Goal: Navigation & Orientation: Find specific page/section

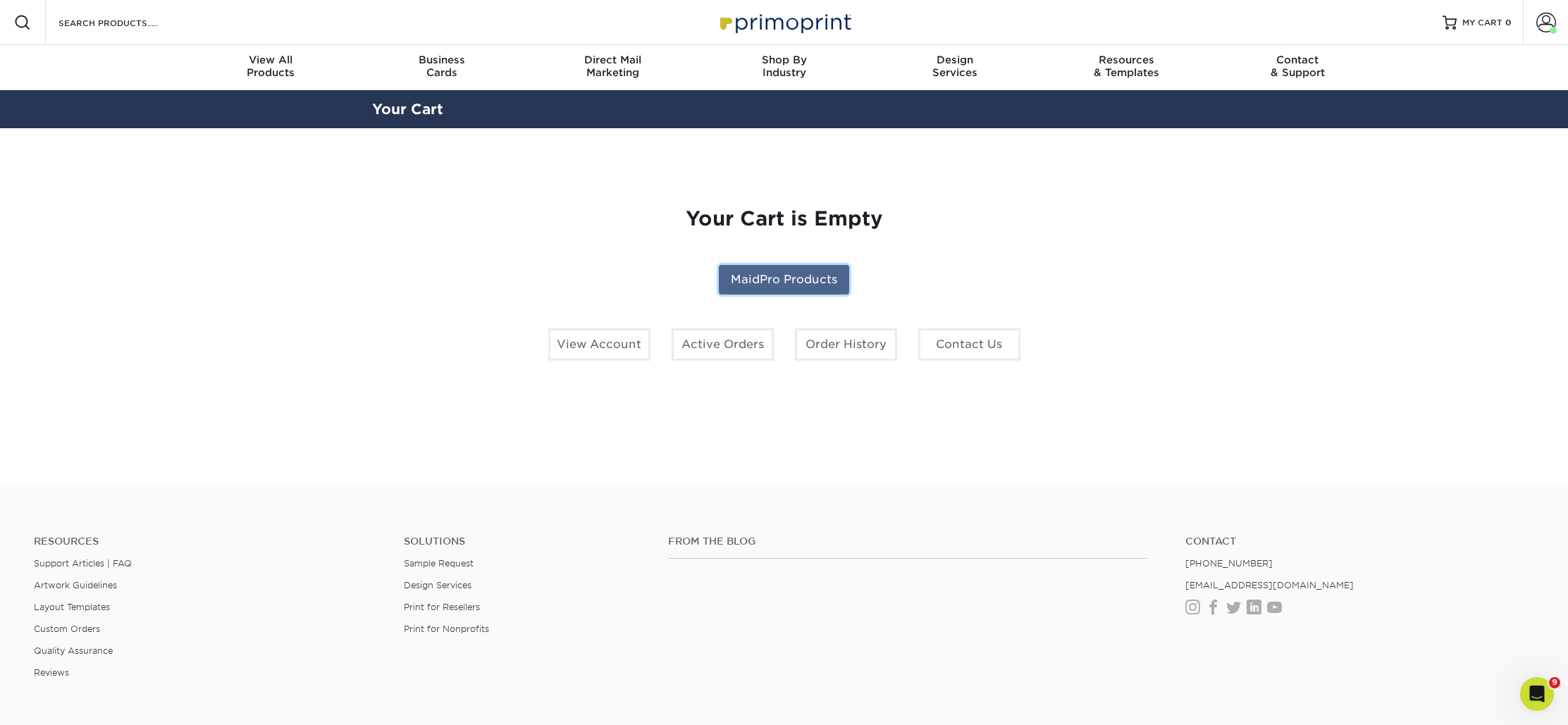
click at [811, 275] on link "MaidPro Products" at bounding box center [784, 279] width 130 height 29
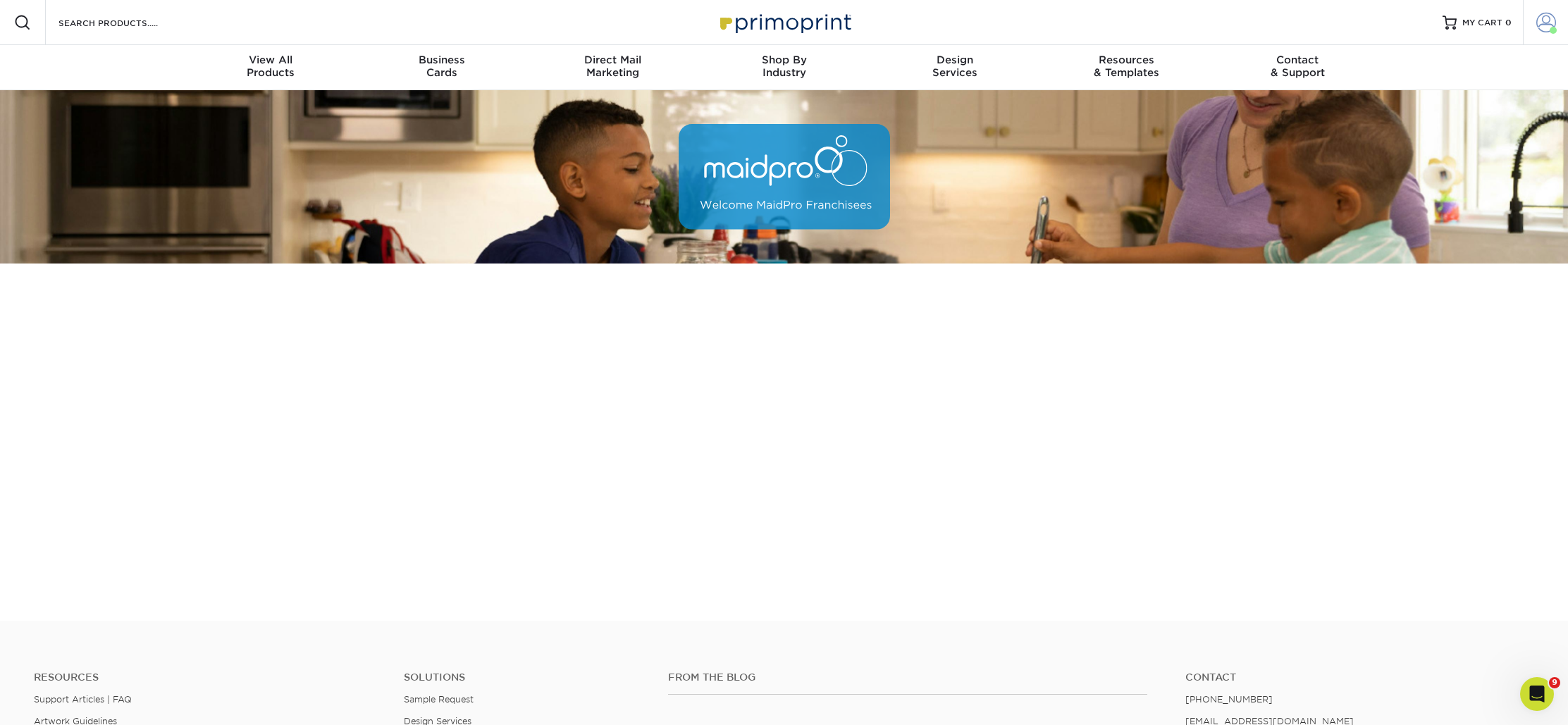
click at [1540, 25] on span at bounding box center [1546, 23] width 20 height 20
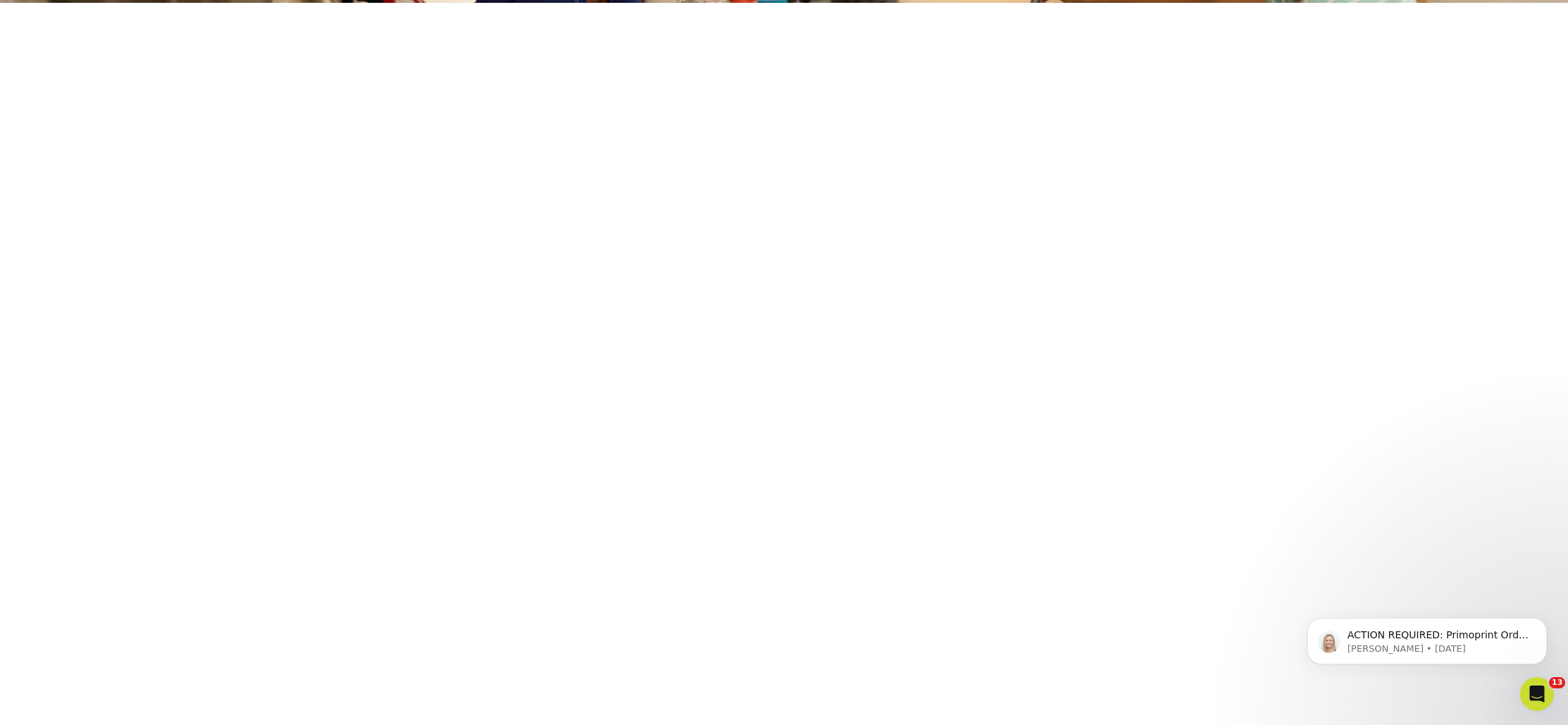
scroll to position [263, 0]
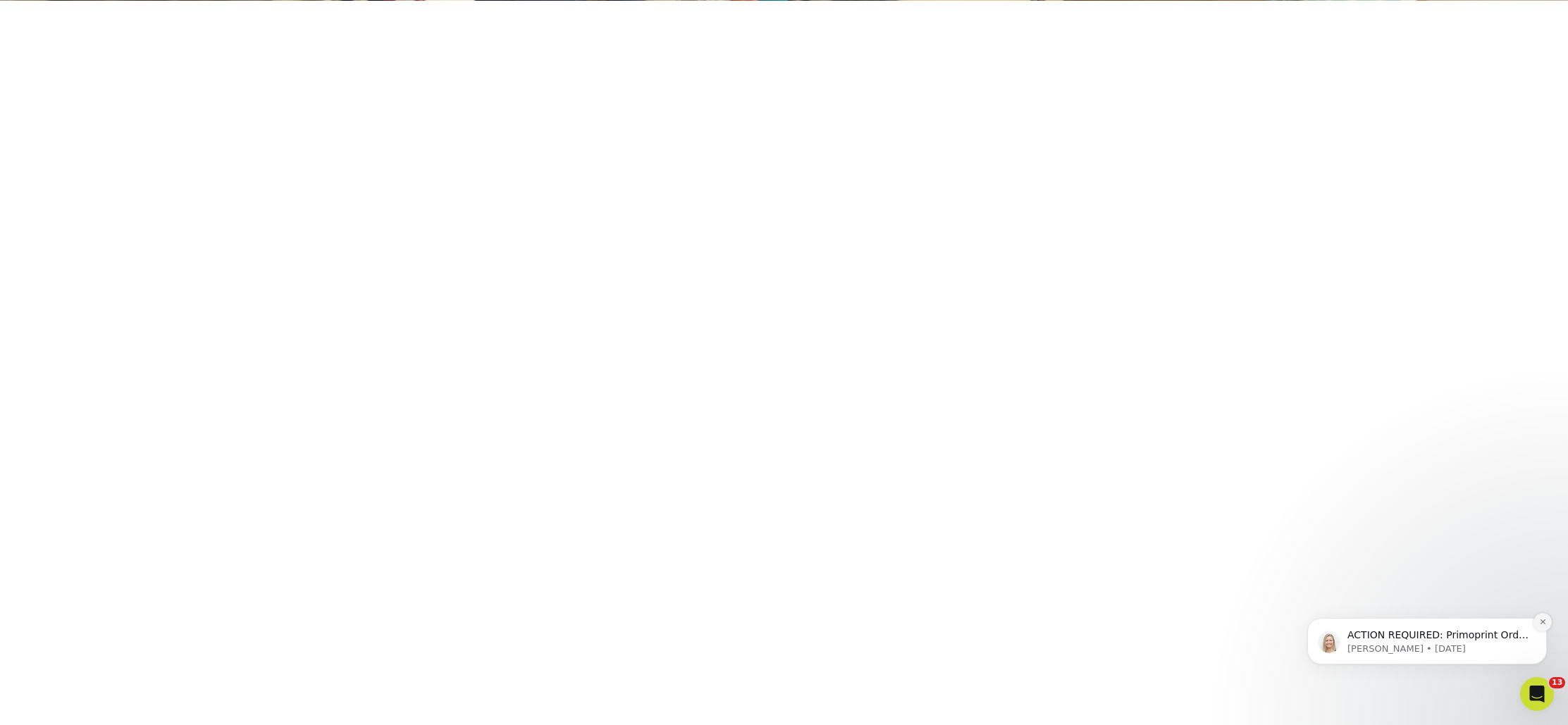
click at [1542, 624] on icon "Dismiss notification" at bounding box center [1543, 621] width 8 height 8
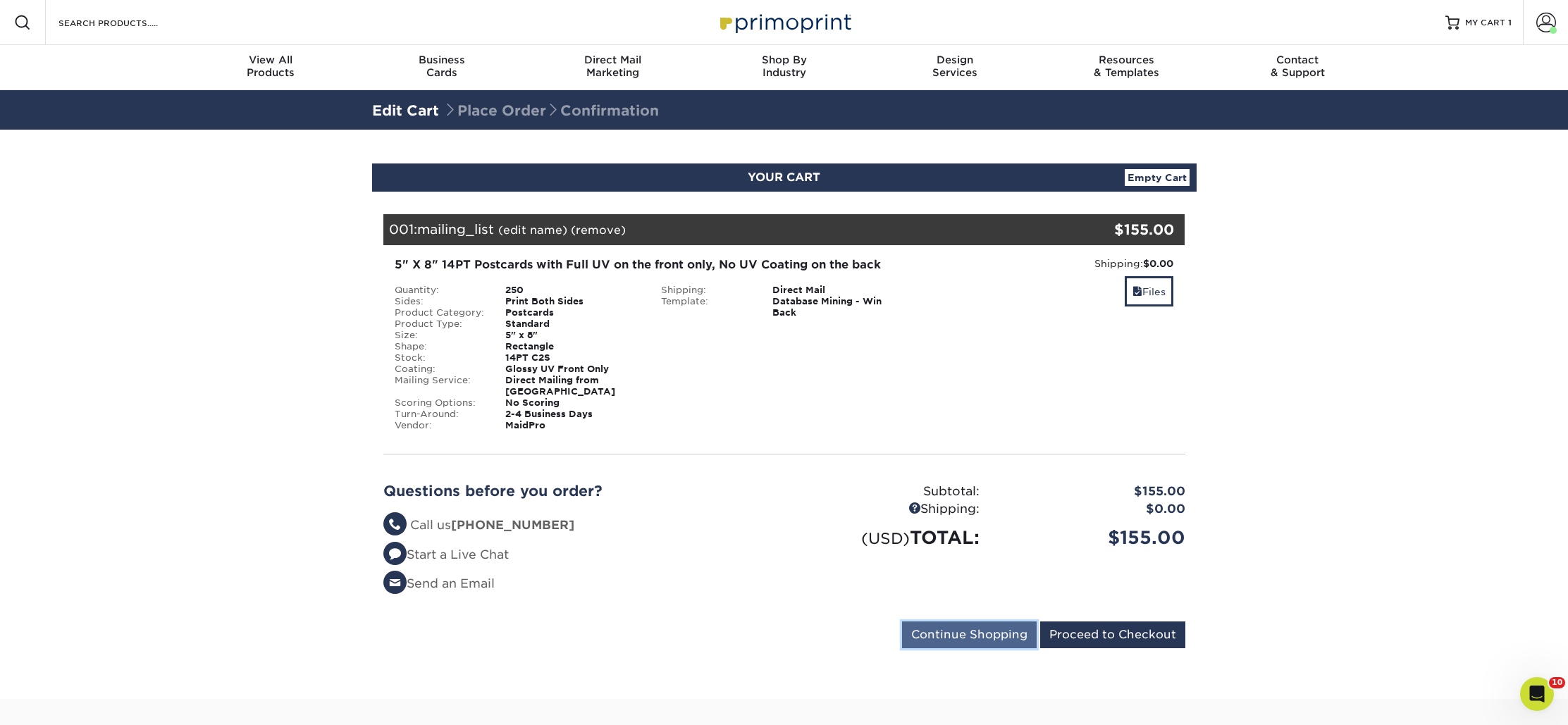
click at [952, 621] on input "Continue Shopping" at bounding box center [970, 634] width 135 height 26
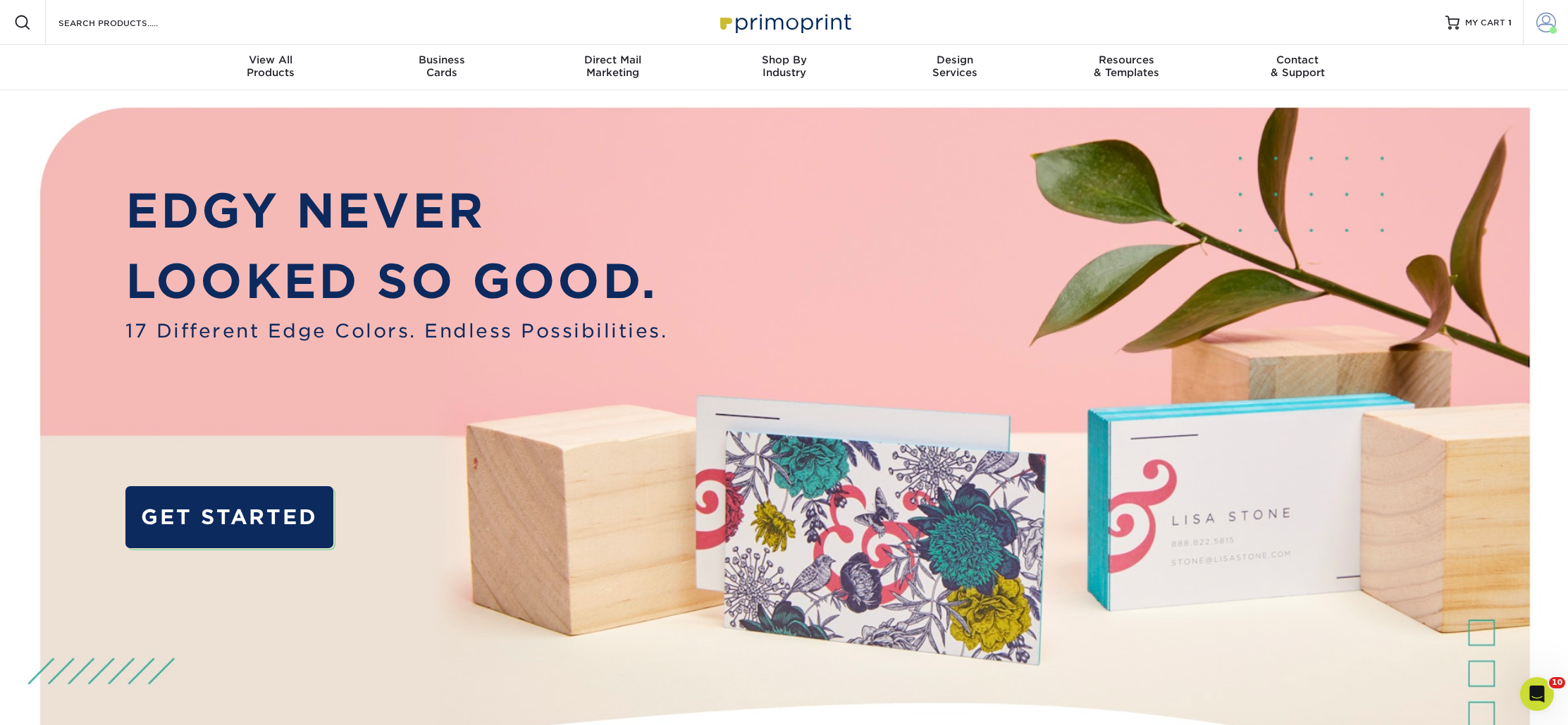
click at [1542, 23] on span at bounding box center [1546, 23] width 20 height 20
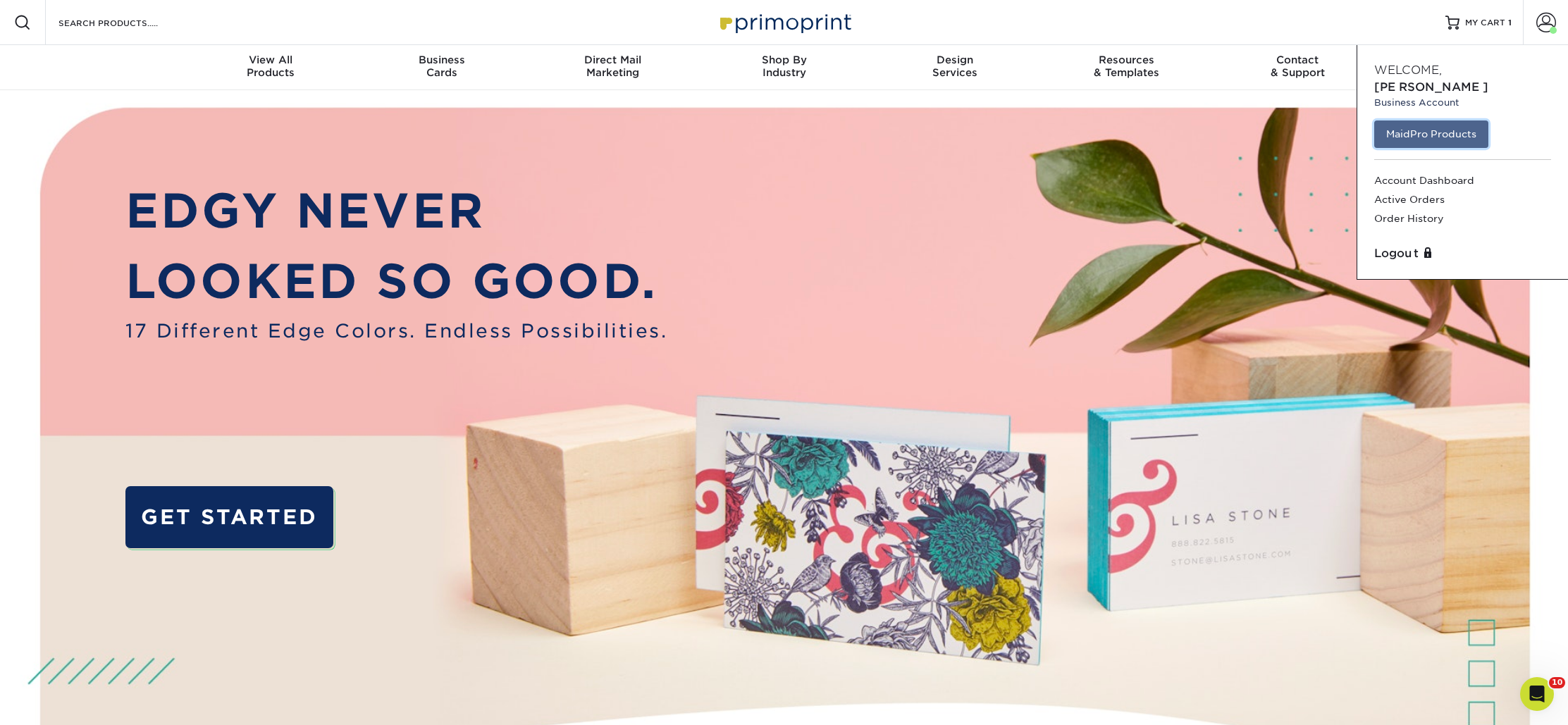
click at [1396, 120] on link "MaidPro Products" at bounding box center [1431, 133] width 114 height 26
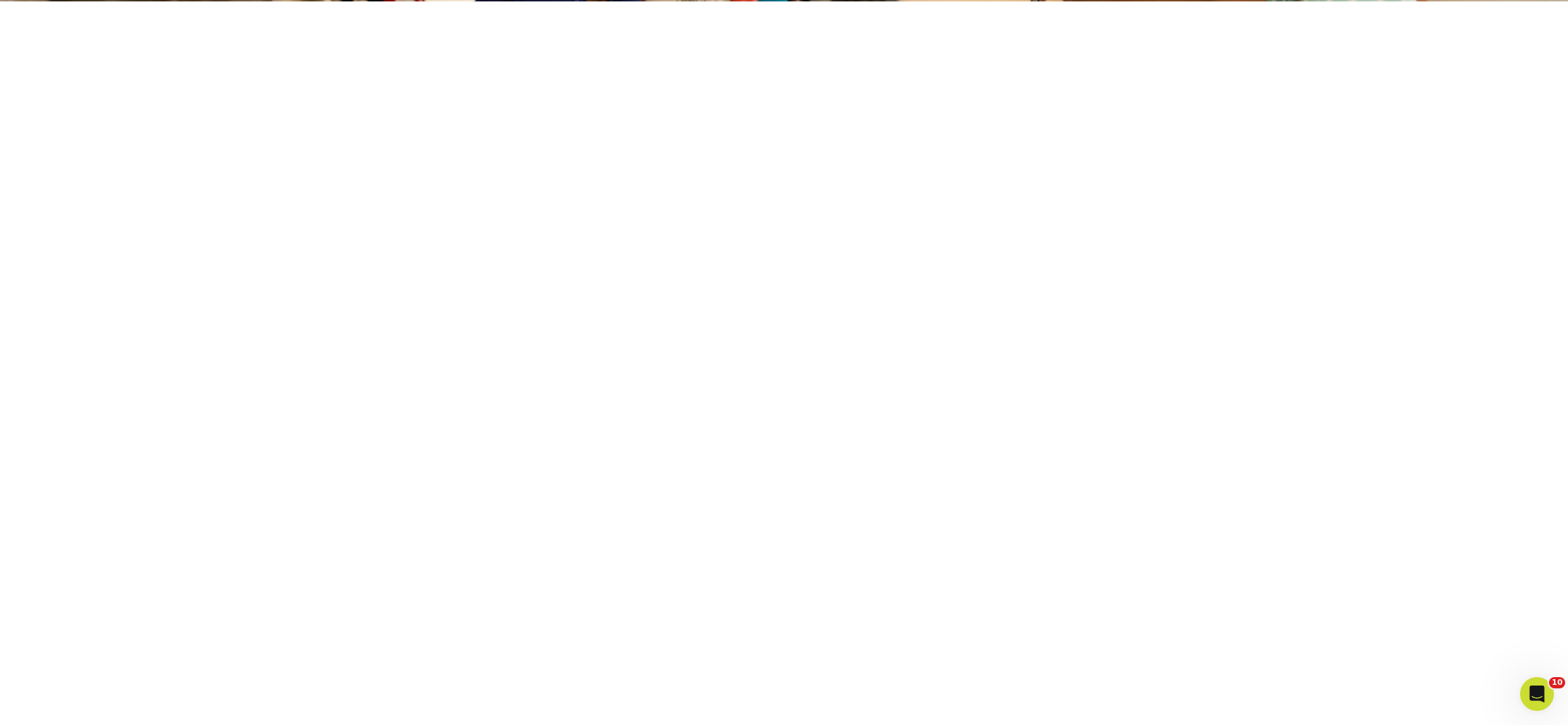
scroll to position [263, 0]
